Goal: Navigation & Orientation: Find specific page/section

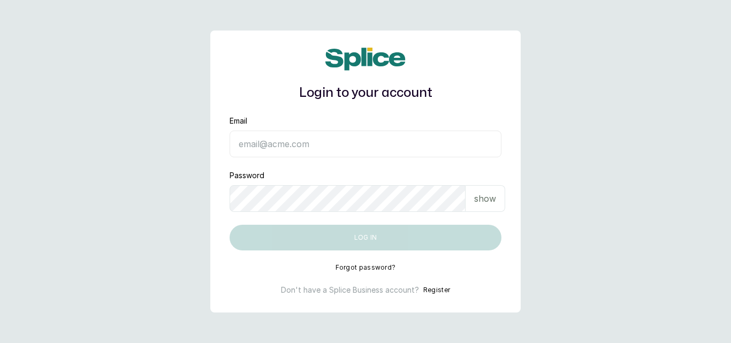
type input "[EMAIL_ADDRESS][DOMAIN_NAME]"
click at [479, 203] on p "show" at bounding box center [485, 198] width 22 height 13
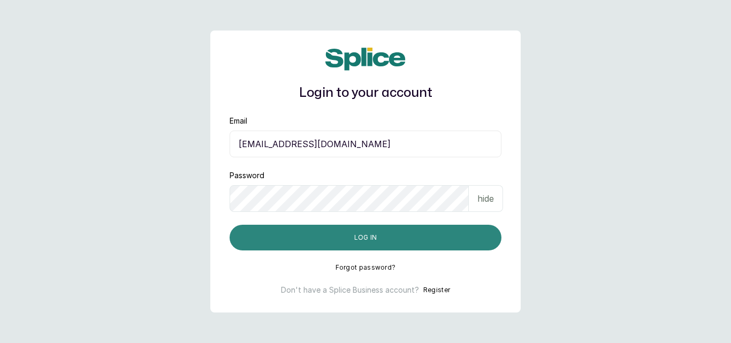
click at [391, 236] on button "Log in" at bounding box center [366, 238] width 272 height 26
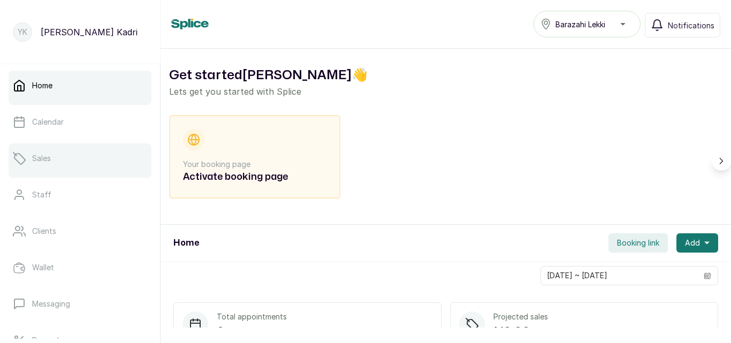
click at [58, 164] on link "Sales" at bounding box center [80, 158] width 143 height 30
